Goal: Answer question/provide support

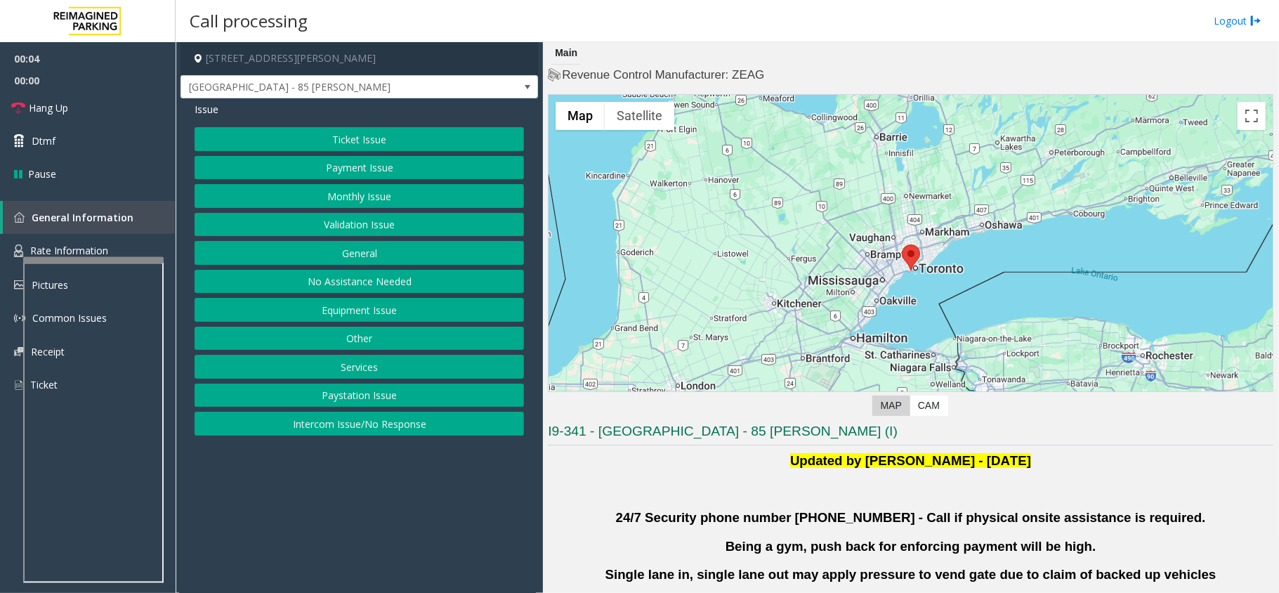
click at [394, 214] on div "Ticket Issue Payment Issue Monthly Issue Validation Issue General No Assistance…" at bounding box center [359, 281] width 329 height 308
click at [394, 217] on button "Validation Issue" at bounding box center [359, 225] width 329 height 24
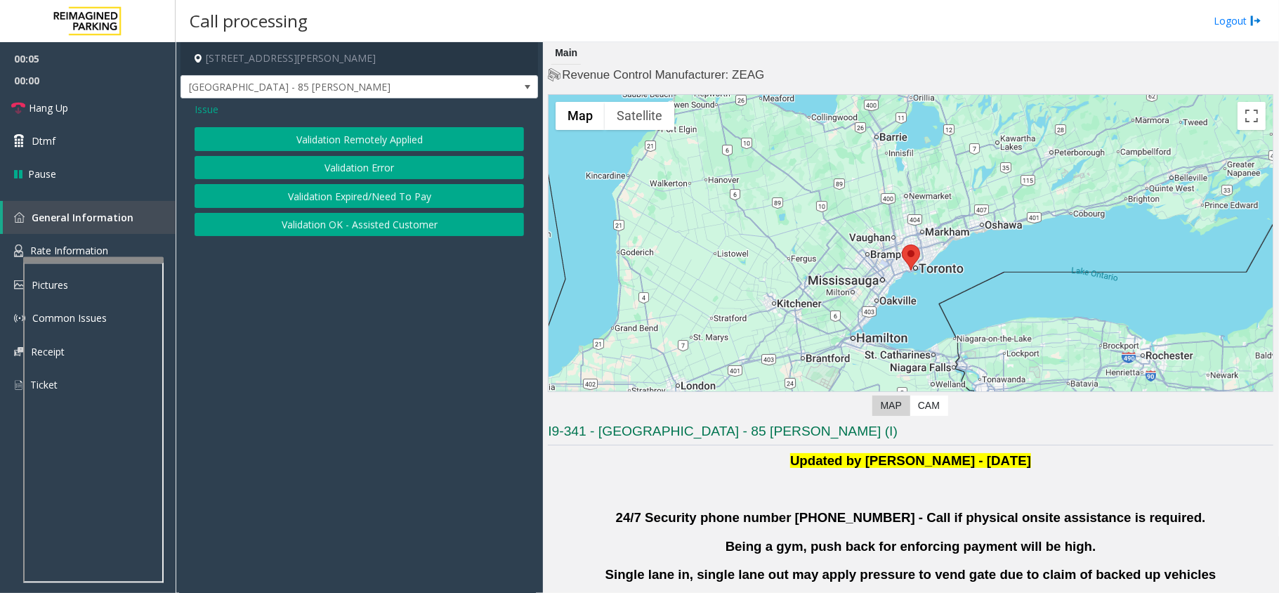
click at [382, 152] on div "Validation Remotely Applied Validation Error Validation Expired/Need To Pay Val…" at bounding box center [359, 181] width 329 height 109
click at [380, 169] on button "Validation Error" at bounding box center [359, 168] width 329 height 24
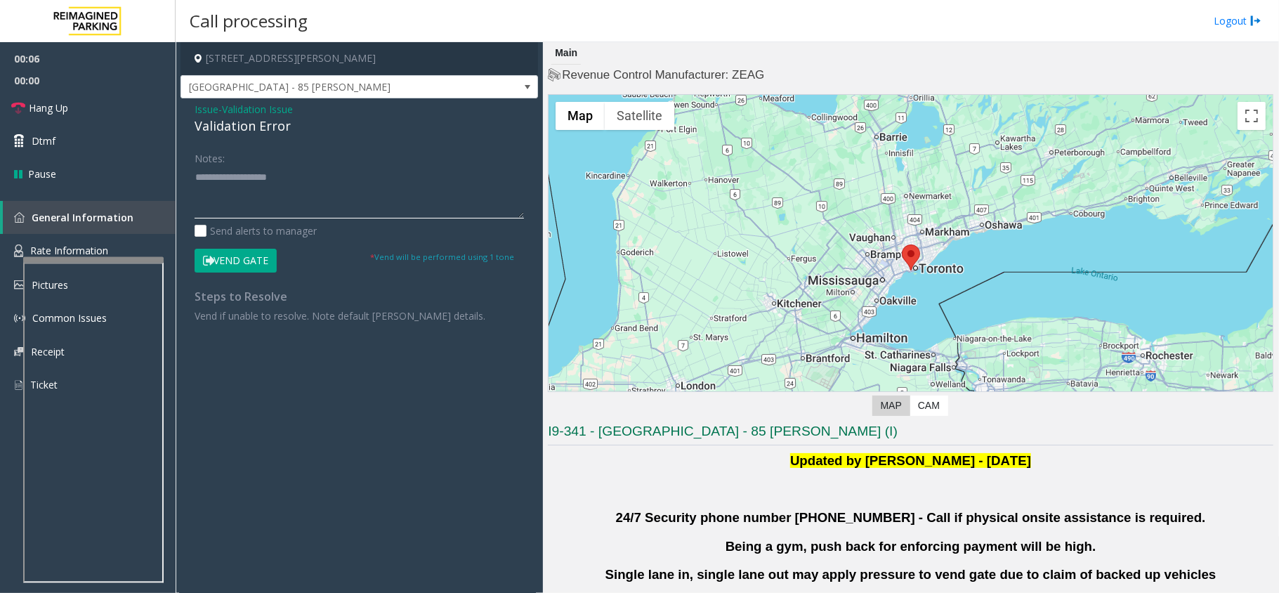
click at [257, 192] on textarea at bounding box center [359, 192] width 329 height 53
paste textarea "**********"
click at [248, 185] on textarea at bounding box center [359, 192] width 329 height 53
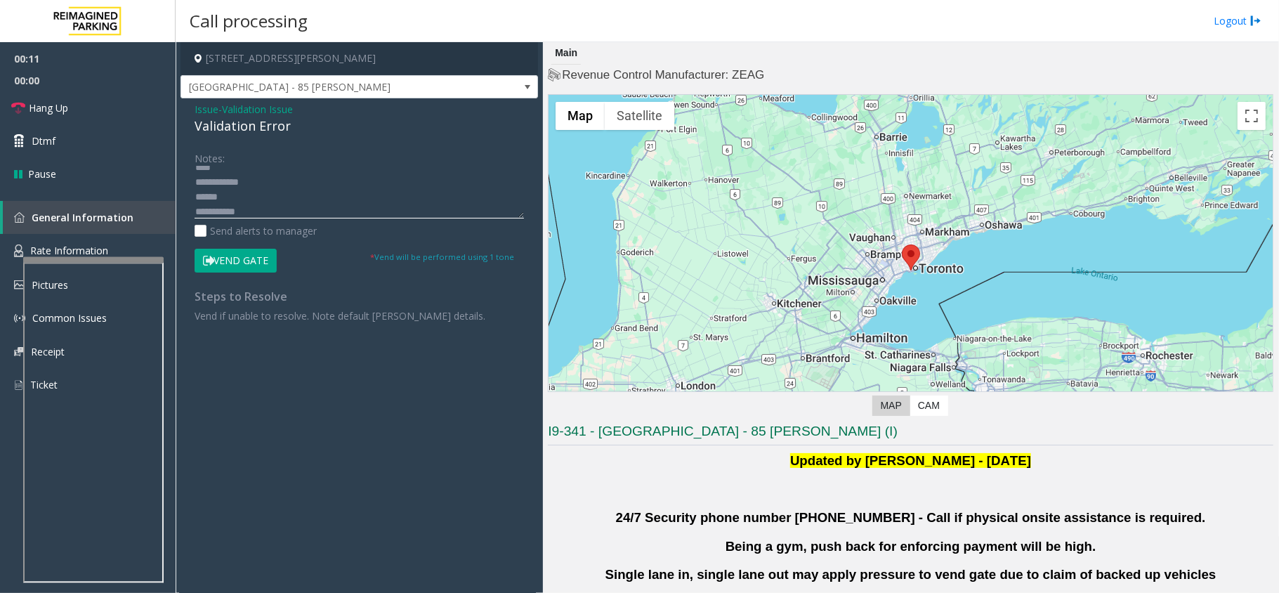
click at [248, 185] on textarea at bounding box center [359, 192] width 329 height 53
click at [246, 200] on textarea at bounding box center [359, 192] width 329 height 53
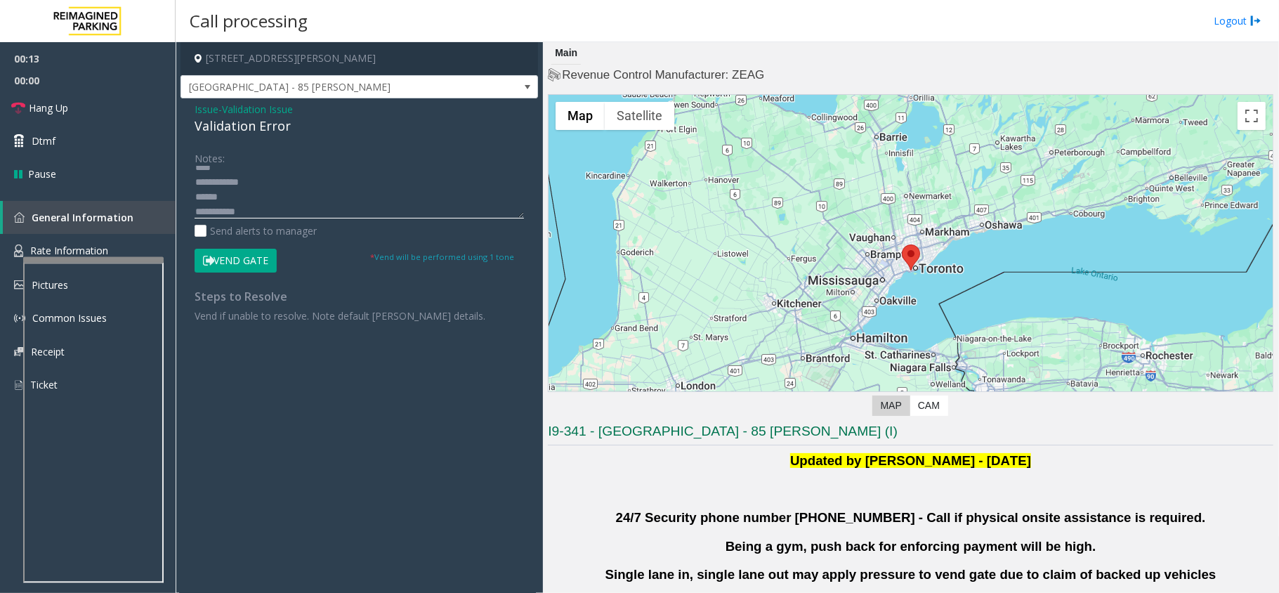
click at [253, 174] on textarea at bounding box center [359, 192] width 329 height 53
click at [254, 183] on textarea at bounding box center [359, 192] width 329 height 53
click at [251, 209] on textarea at bounding box center [359, 192] width 329 height 53
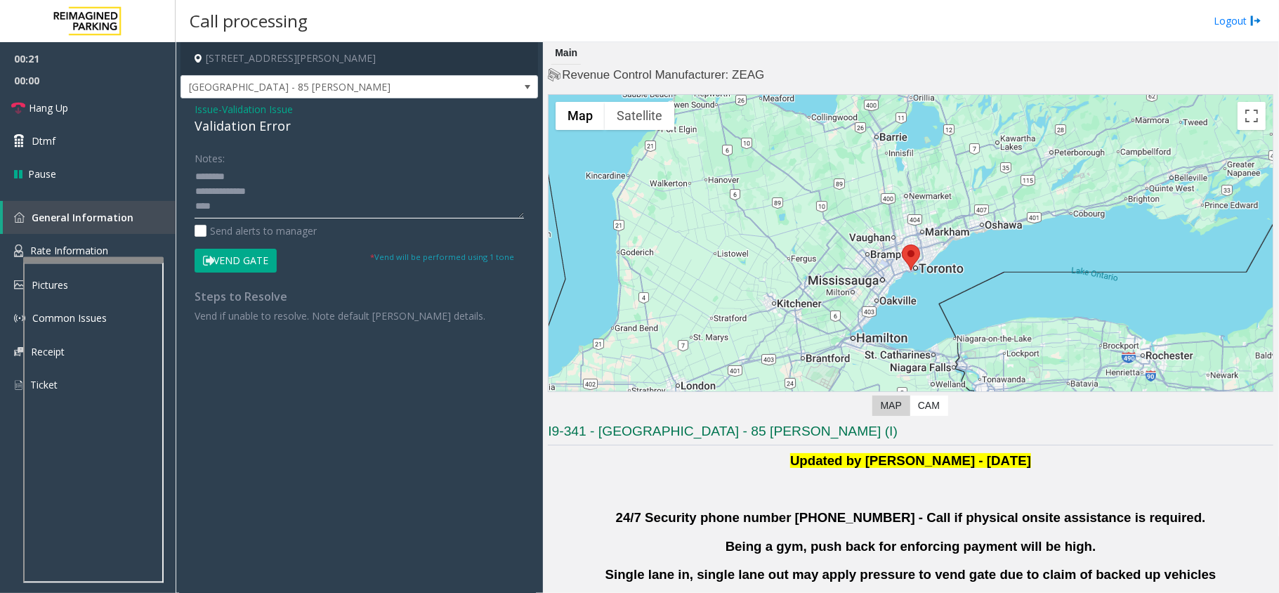
drag, startPoint x: 253, startPoint y: 185, endPoint x: 303, endPoint y: 200, distance: 52.7
click at [253, 185] on textarea at bounding box center [359, 192] width 329 height 53
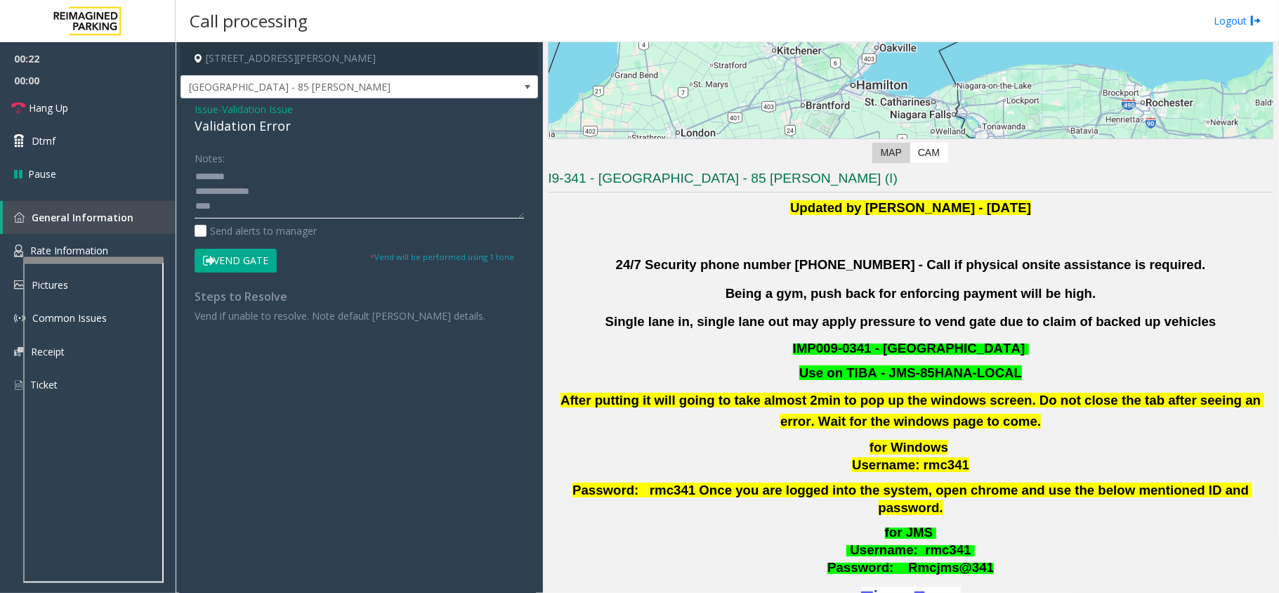
scroll to position [281, 0]
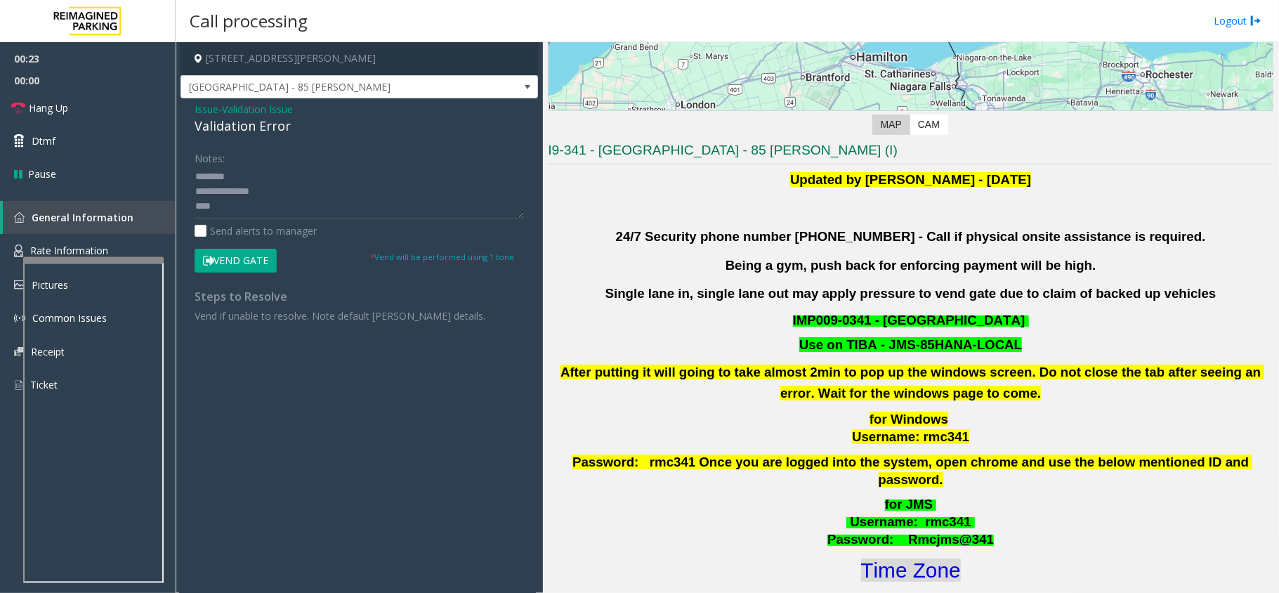
click at [880, 561] on font "Time Zone" at bounding box center [911, 570] width 100 height 23
click at [278, 214] on textarea at bounding box center [359, 192] width 329 height 53
click at [282, 202] on textarea at bounding box center [359, 192] width 329 height 53
type textarea "**********"
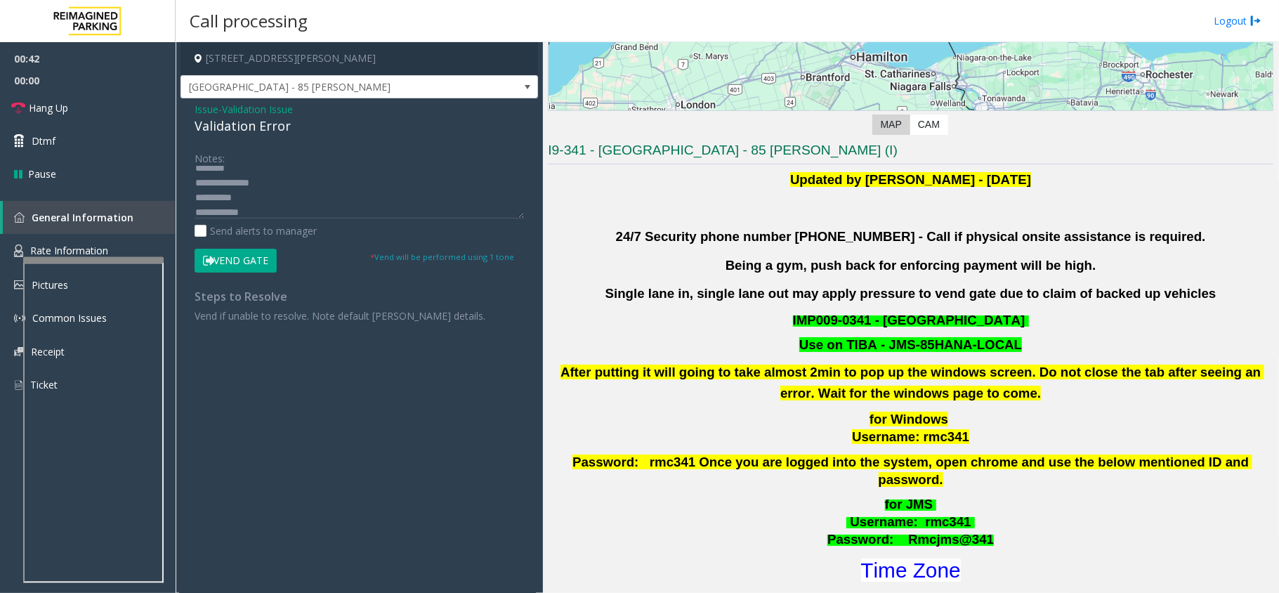
click at [259, 257] on button "Vend Gate" at bounding box center [236, 261] width 82 height 24
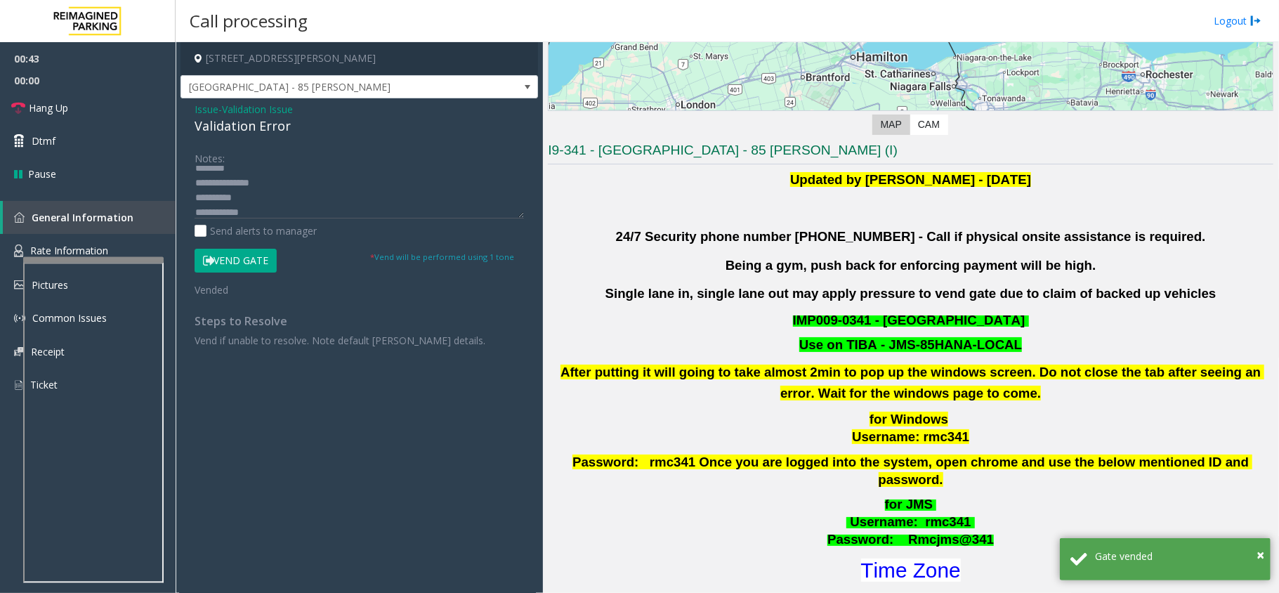
click at [259, 112] on span "Validation Issue" at bounding box center [257, 109] width 71 height 15
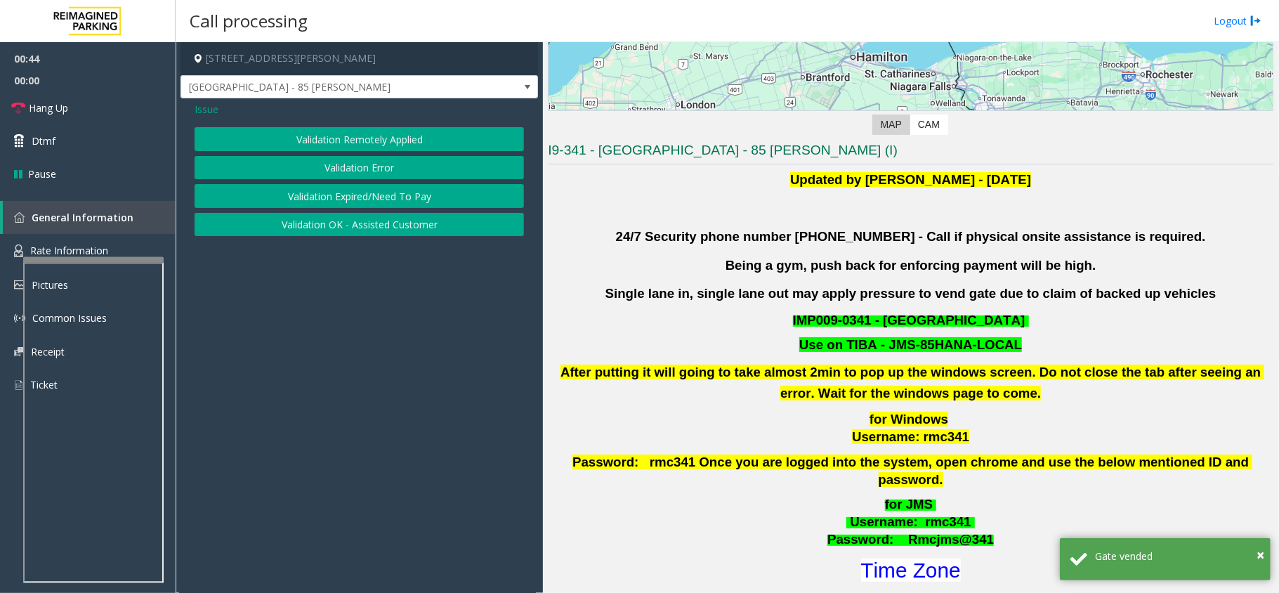
click at [318, 161] on button "Validation Error" at bounding box center [359, 168] width 329 height 24
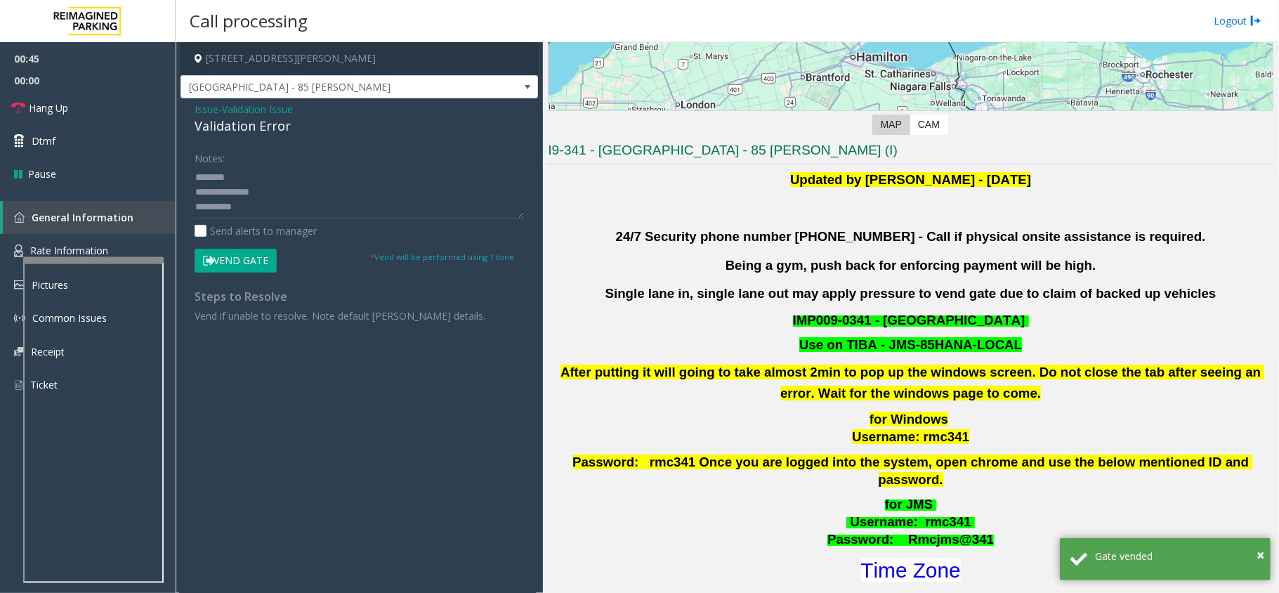
click at [262, 126] on div "Validation Error" at bounding box center [359, 126] width 329 height 19
copy div "Validation Error"
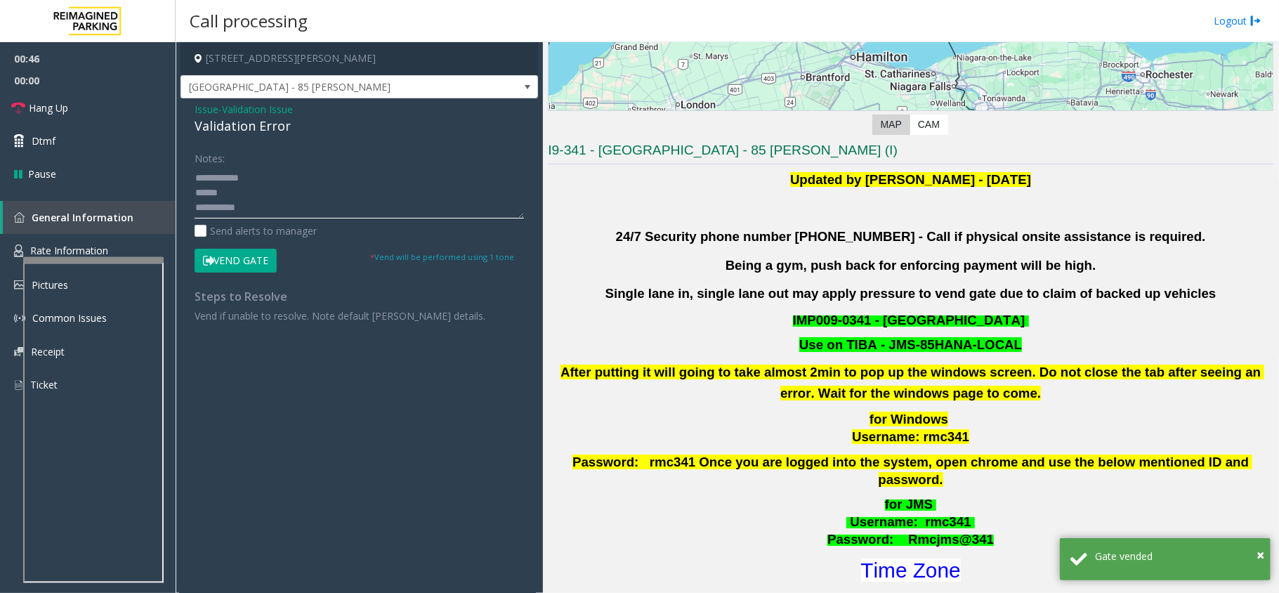
click at [287, 195] on textarea at bounding box center [359, 192] width 329 height 53
paste textarea "**********"
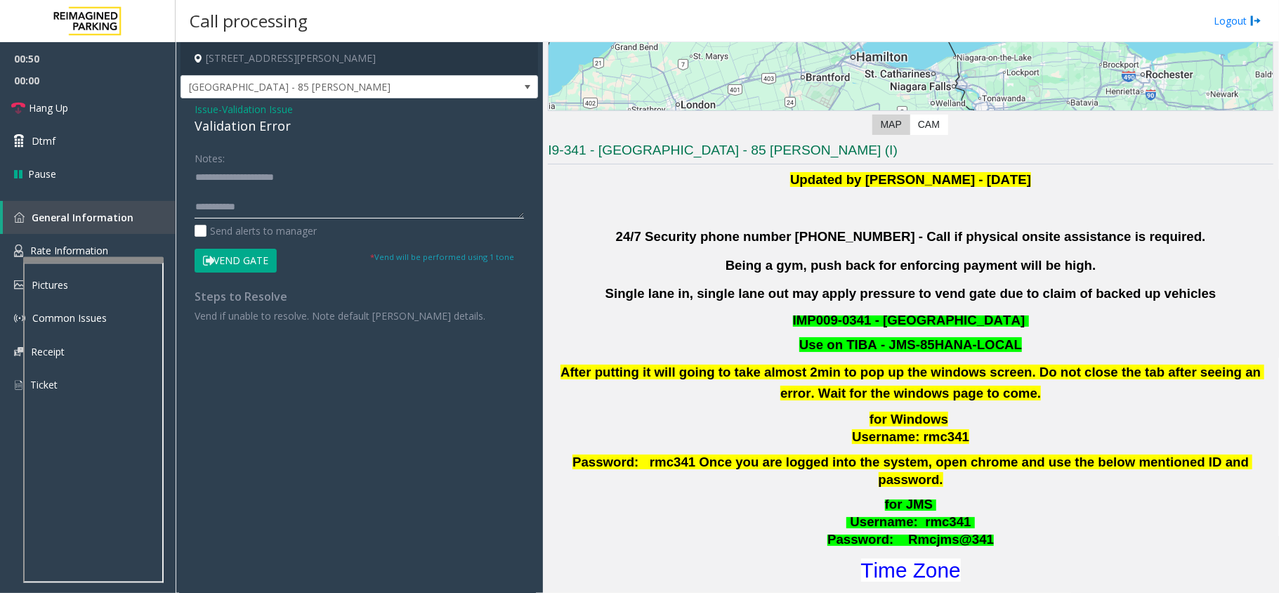
click at [290, 212] on textarea at bounding box center [359, 192] width 329 height 53
paste textarea "**********"
type textarea "**********"
click at [133, 115] on link "Hang Up" at bounding box center [88, 107] width 176 height 33
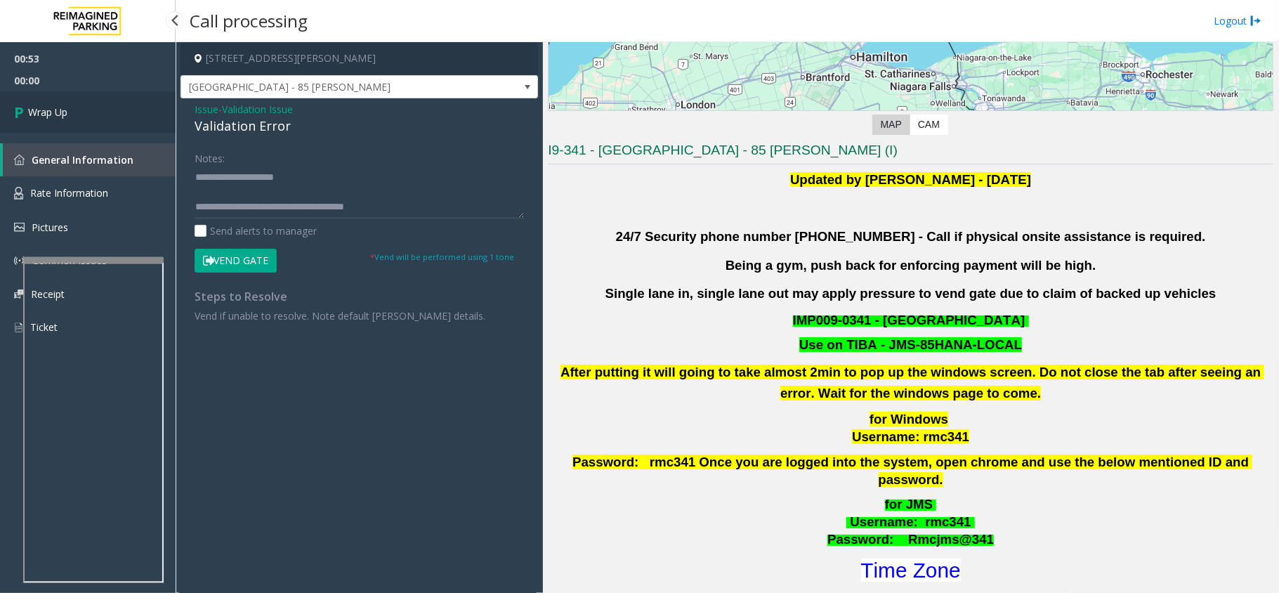
click at [133, 115] on link "Wrap Up" at bounding box center [88, 111] width 176 height 41
